Goal: Transaction & Acquisition: Purchase product/service

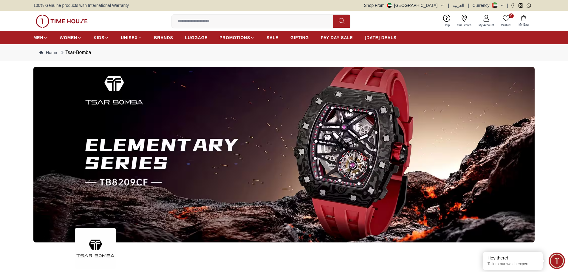
click at [461, 19] on icon at bounding box center [464, 18] width 7 height 7
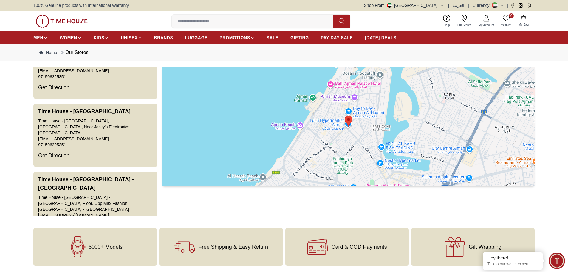
scroll to position [834, 0]
click at [226, 37] on span "PROMOTIONS" at bounding box center [235, 38] width 31 height 6
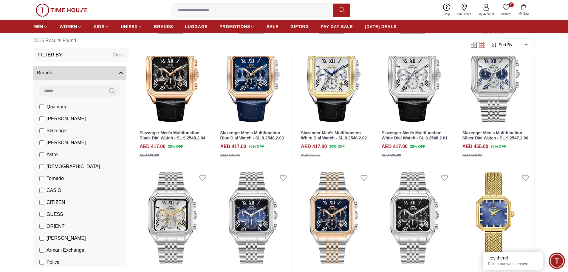
scroll to position [358, 0]
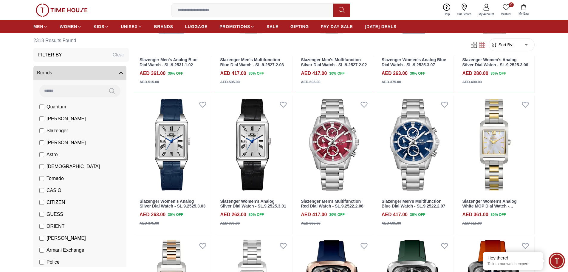
scroll to position [925, 0]
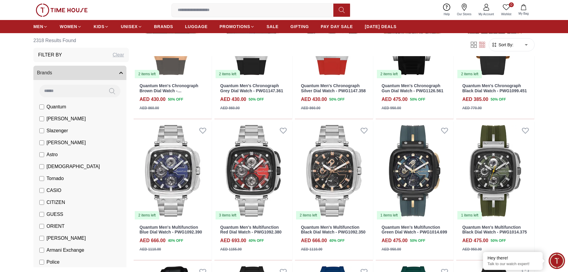
scroll to position [1253, 0]
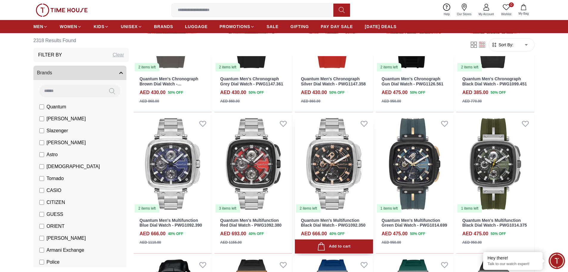
click at [327, 158] on img at bounding box center [334, 164] width 78 height 98
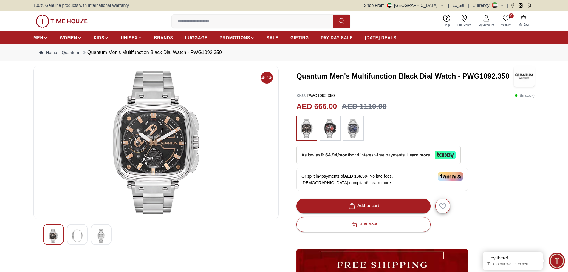
click at [336, 128] on img at bounding box center [330, 128] width 15 height 19
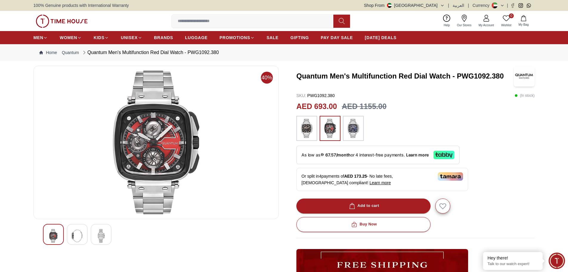
click at [79, 235] on img at bounding box center [77, 236] width 11 height 14
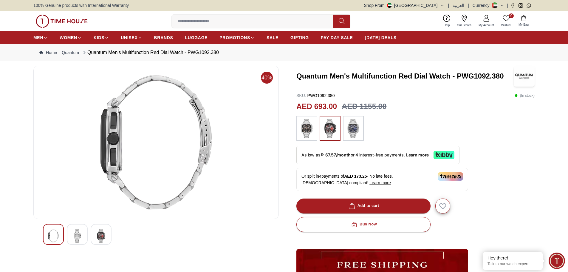
click at [94, 237] on div at bounding box center [101, 234] width 21 height 21
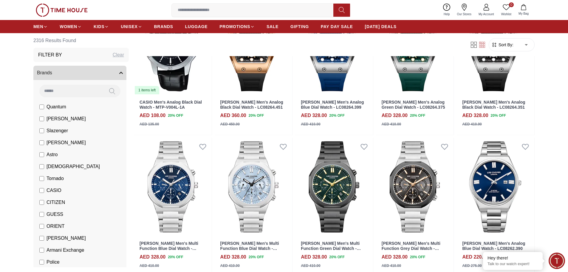
scroll to position [1527, 0]
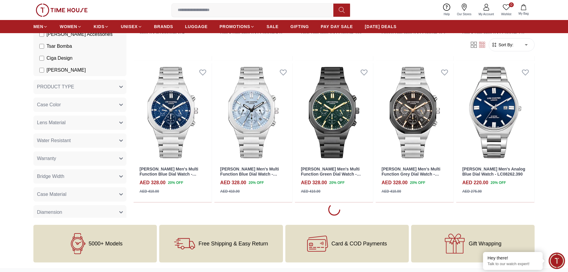
scroll to position [239, 0]
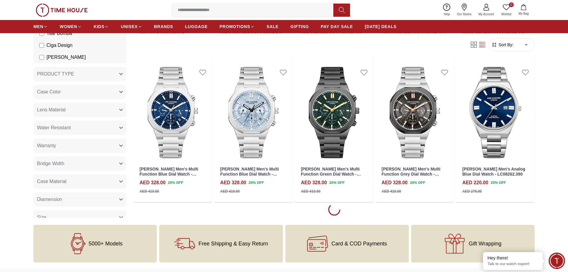
click at [109, 92] on button "Case Color" at bounding box center [79, 92] width 93 height 14
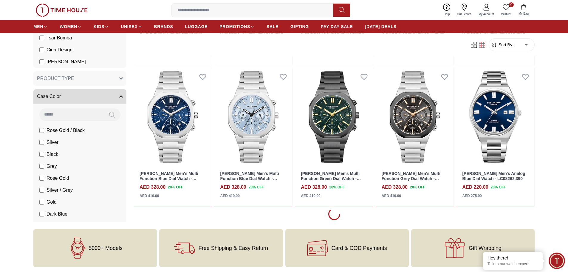
scroll to position [1581, 0]
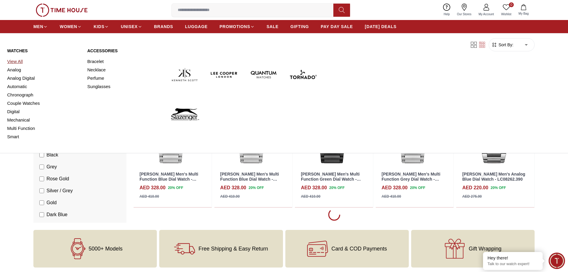
click at [19, 59] on link "View All" at bounding box center [43, 61] width 73 height 8
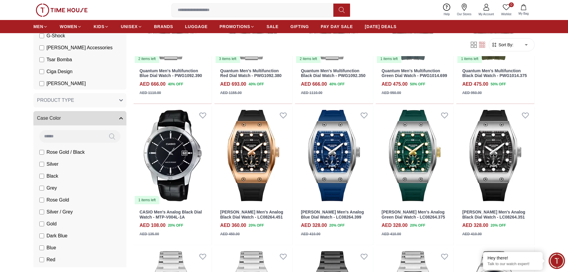
scroll to position [328, 0]
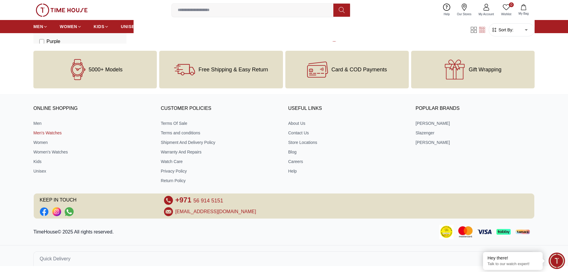
scroll to position [1046, 0]
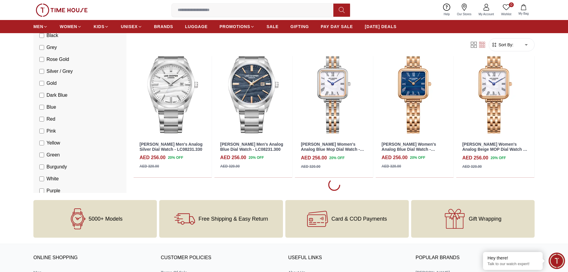
click at [40, 86] on label "Gold" at bounding box center [47, 83] width 17 height 7
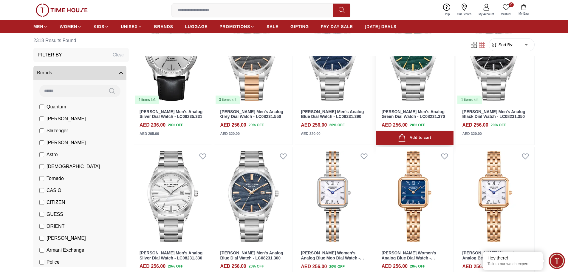
scroll to position [927, 0]
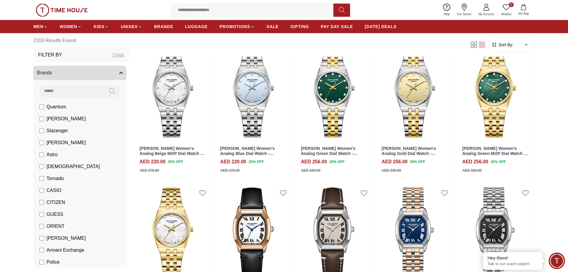
scroll to position [2001, 0]
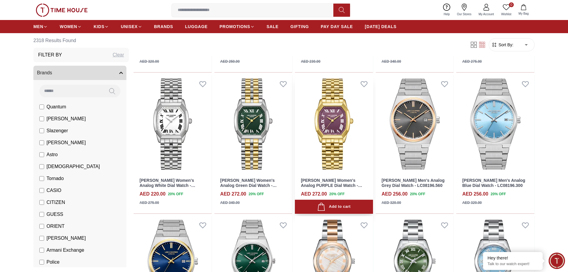
scroll to position [2150, 0]
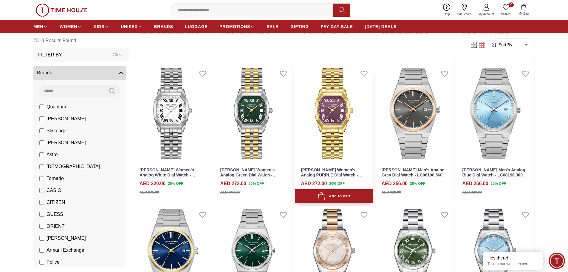
click at [335, 131] on img at bounding box center [334, 113] width 78 height 98
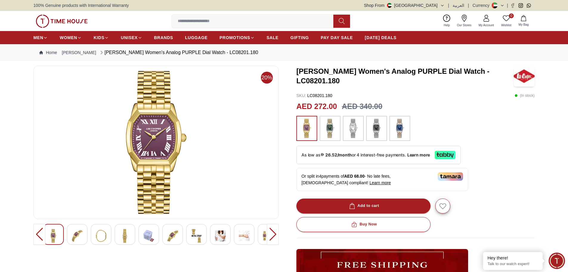
click at [399, 124] on img at bounding box center [400, 128] width 15 height 19
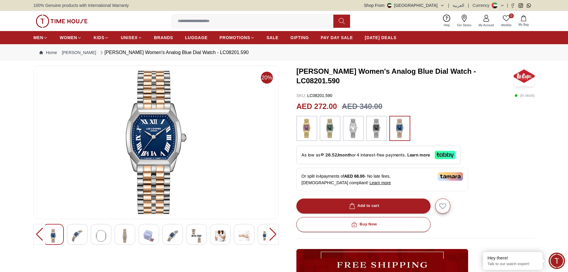
click at [220, 238] on img at bounding box center [220, 236] width 11 height 14
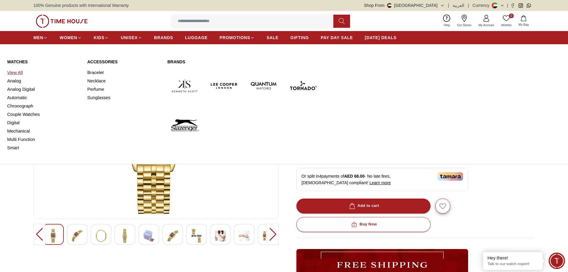
click at [16, 71] on link "View All" at bounding box center [43, 72] width 73 height 8
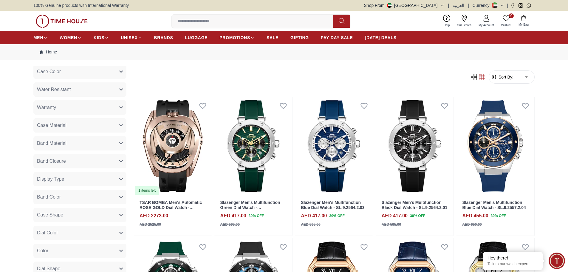
scroll to position [239, 0]
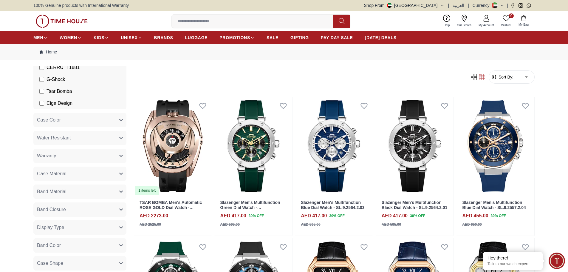
click at [106, 121] on button "Case Color" at bounding box center [79, 120] width 93 height 14
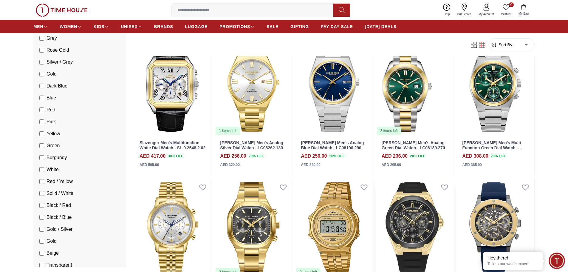
scroll to position [119, 0]
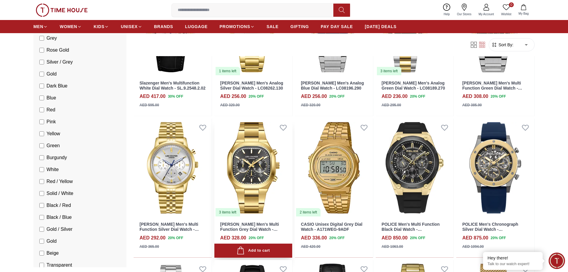
click at [231, 174] on img at bounding box center [253, 167] width 78 height 98
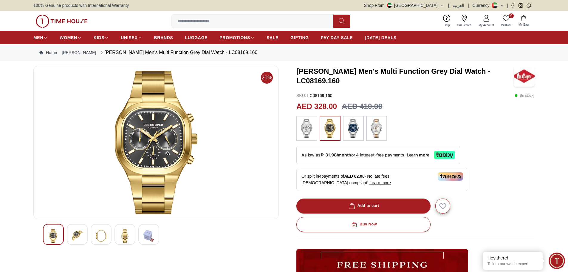
click at [146, 238] on img at bounding box center [148, 236] width 11 height 14
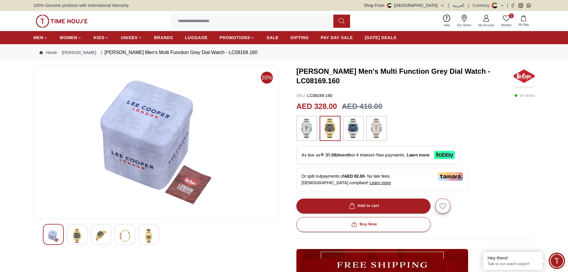
click at [127, 235] on img at bounding box center [125, 236] width 11 height 14
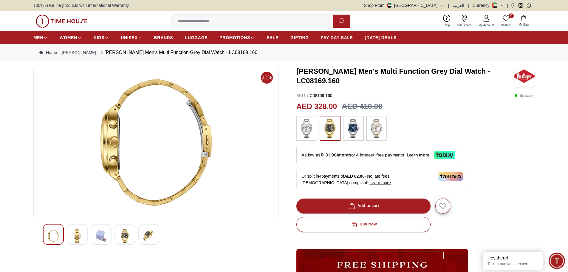
click at [371, 129] on img at bounding box center [376, 128] width 15 height 19
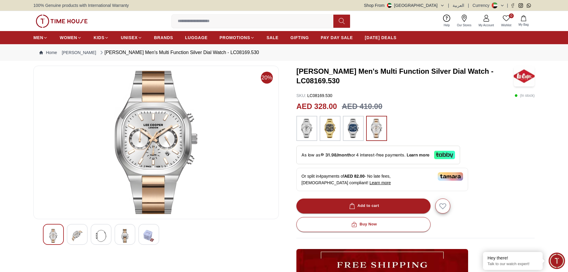
click at [353, 132] on img at bounding box center [353, 128] width 15 height 19
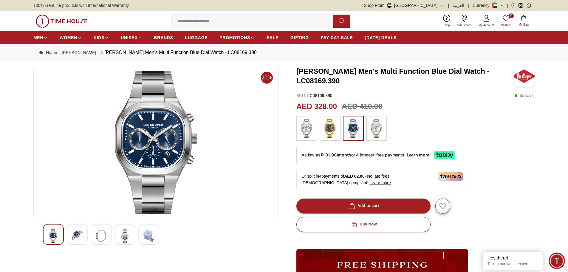
click at [331, 129] on img at bounding box center [330, 128] width 15 height 19
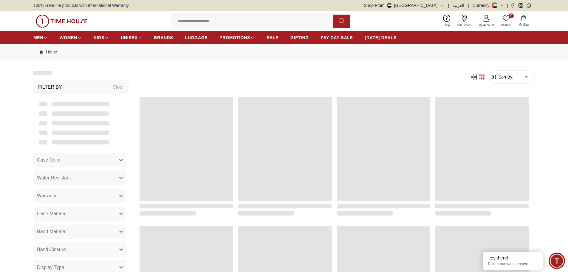
scroll to position [119, 0]
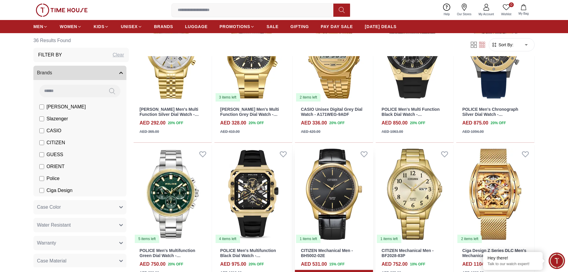
scroll to position [179, 0]
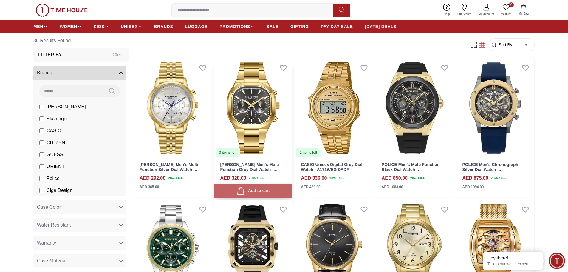
click at [245, 192] on div "Add to cart" at bounding box center [253, 191] width 33 height 8
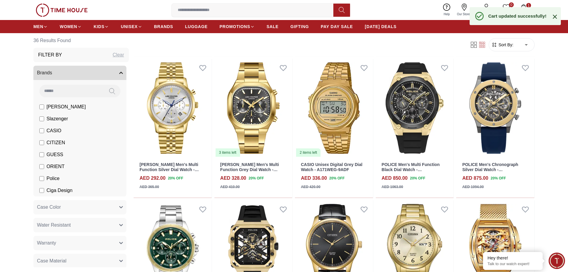
click at [526, 4] on button "1 My Bag" at bounding box center [523, 10] width 17 height 14
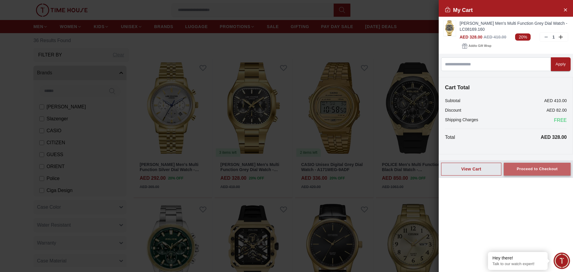
click at [545, 169] on div "Proceed to Checkout" at bounding box center [536, 169] width 41 height 7
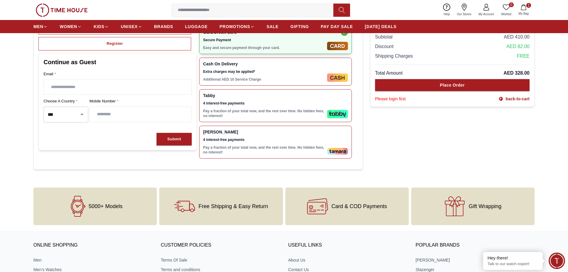
scroll to position [30, 0]
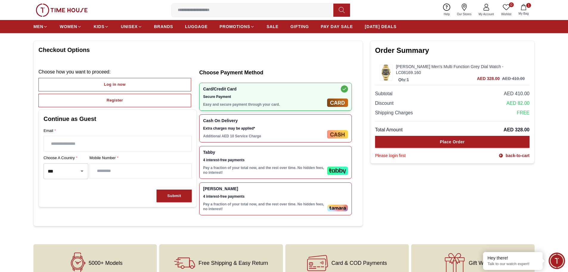
click at [280, 157] on div "Tabby 4 interest-free payments Pay a fraction of your total now, and the rest o…" at bounding box center [264, 162] width 122 height 25
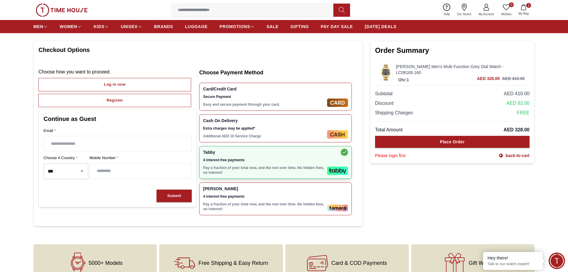
click at [288, 101] on div "Card/Credit Card Secure Payment Easy and secure payment through your card." at bounding box center [264, 97] width 122 height 20
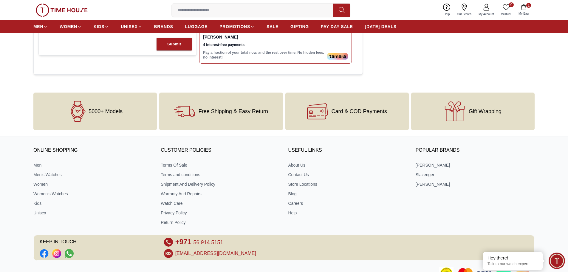
scroll to position [223, 0]
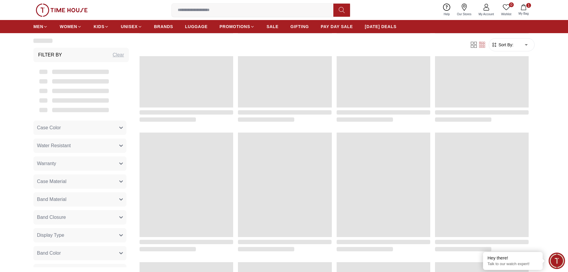
scroll to position [179, 0]
